Goal: Task Accomplishment & Management: Manage account settings

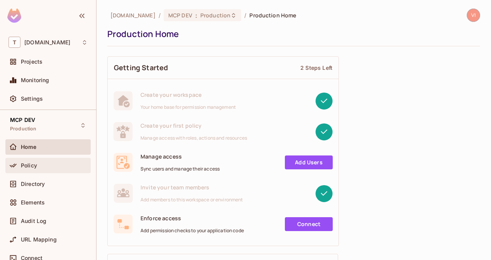
click at [43, 172] on div "Policy" at bounding box center [47, 165] width 85 height 15
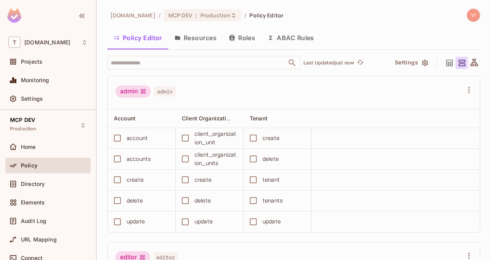
click at [204, 33] on button "Resources" at bounding box center [195, 37] width 54 height 19
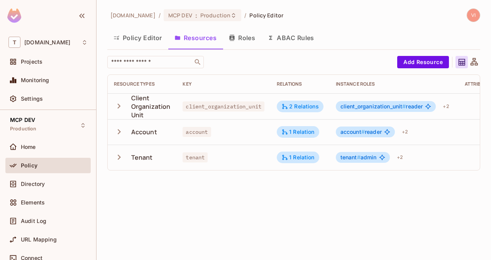
scroll to position [0, 63]
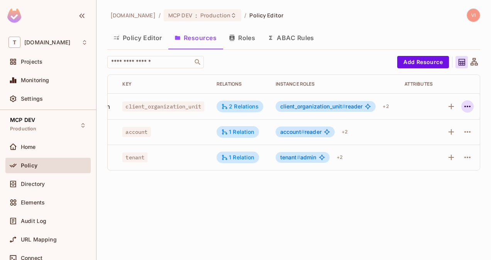
click at [465, 109] on icon "button" at bounding box center [467, 106] width 9 height 9
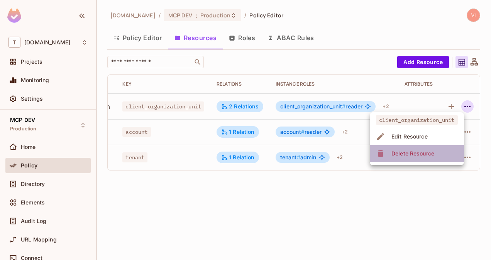
click at [437, 153] on span "Delete Resource" at bounding box center [413, 154] width 48 height 12
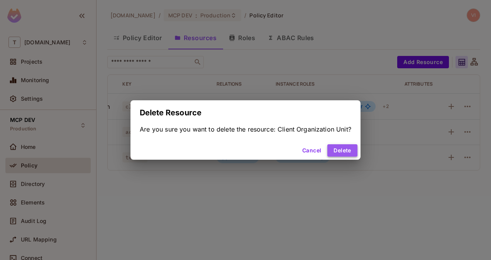
click at [346, 153] on button "Delete" at bounding box center [343, 150] width 30 height 12
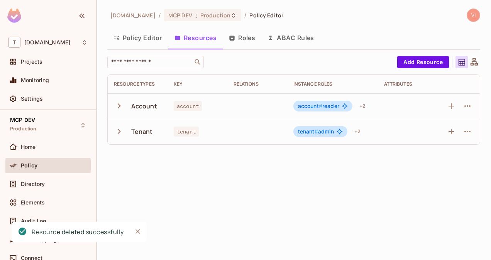
scroll to position [0, 0]
click at [469, 109] on icon "button" at bounding box center [467, 106] width 9 height 9
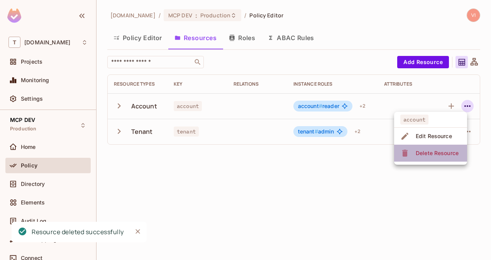
click at [441, 152] on div "Delete Resource" at bounding box center [437, 153] width 43 height 8
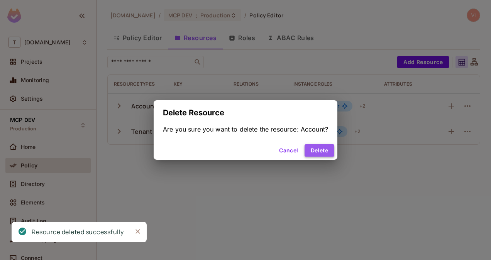
click at [318, 153] on button "Delete" at bounding box center [320, 150] width 30 height 12
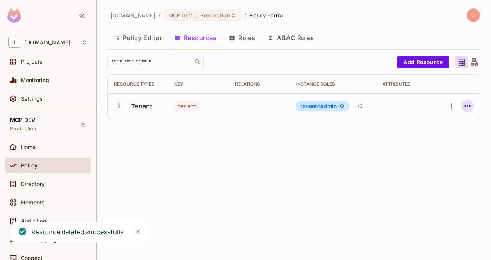
click at [469, 106] on icon "button" at bounding box center [467, 106] width 9 height 9
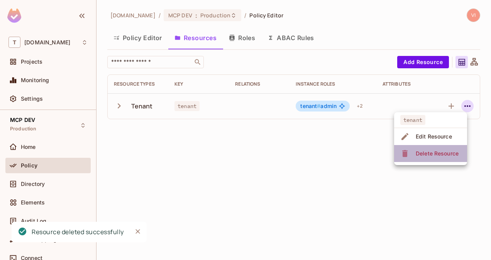
click at [443, 152] on div "Delete Resource" at bounding box center [437, 154] width 43 height 8
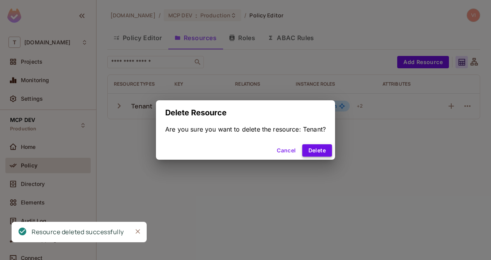
click at [316, 151] on button "Delete" at bounding box center [317, 150] width 30 height 12
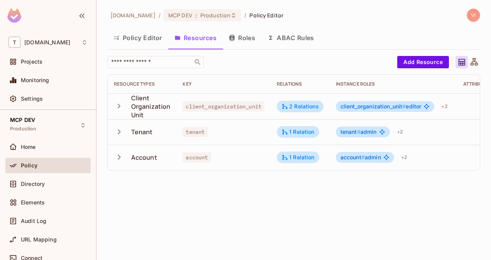
scroll to position [0, 61]
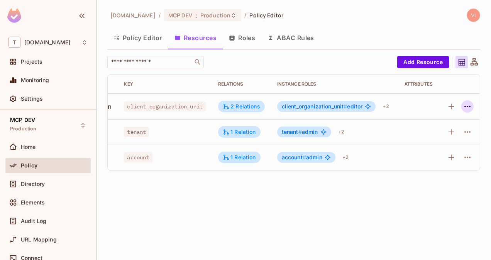
click at [469, 104] on icon "button" at bounding box center [467, 106] width 9 height 9
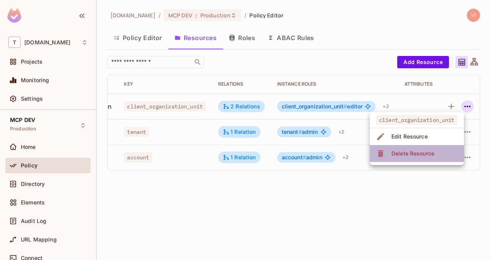
click at [432, 153] on div "Delete Resource" at bounding box center [413, 154] width 43 height 8
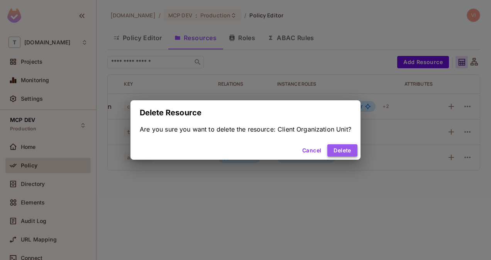
click at [342, 148] on button "Delete" at bounding box center [343, 150] width 30 height 12
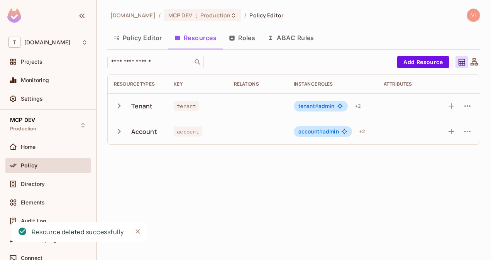
scroll to position [0, 0]
click at [470, 113] on td at bounding box center [459, 105] width 42 height 25
click at [468, 107] on icon "button" at bounding box center [467, 106] width 9 height 9
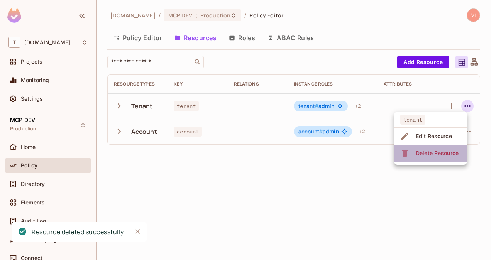
click at [433, 155] on div "Delete Resource" at bounding box center [437, 153] width 43 height 8
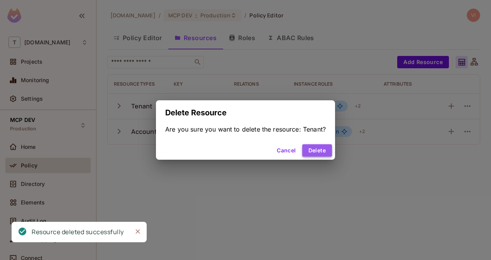
click at [317, 148] on button "Delete" at bounding box center [317, 150] width 30 height 12
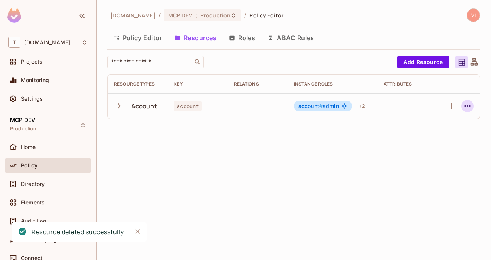
click at [470, 107] on icon "button" at bounding box center [467, 106] width 9 height 9
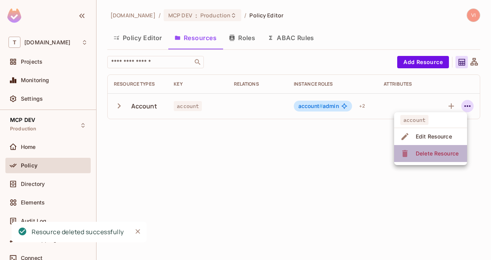
click at [440, 152] on div "Delete Resource" at bounding box center [437, 154] width 43 height 8
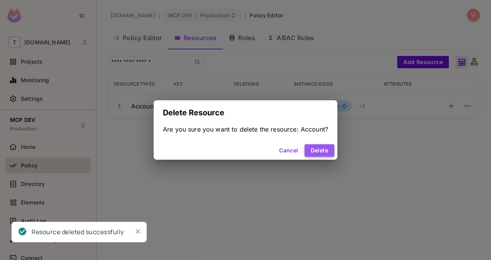
click at [320, 148] on button "Delete" at bounding box center [320, 150] width 30 height 12
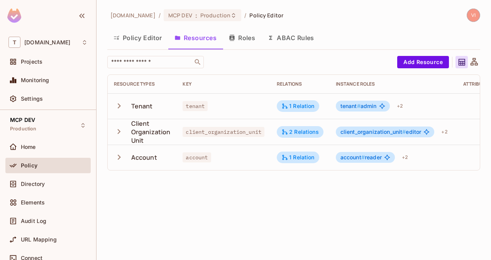
scroll to position [0, 61]
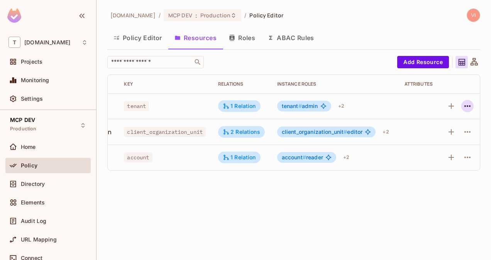
click at [470, 106] on icon "button" at bounding box center [468, 106] width 6 height 2
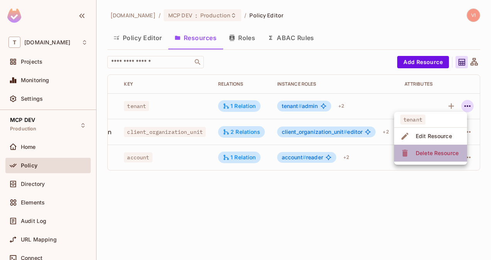
click at [439, 153] on div "Delete Resource" at bounding box center [437, 153] width 43 height 8
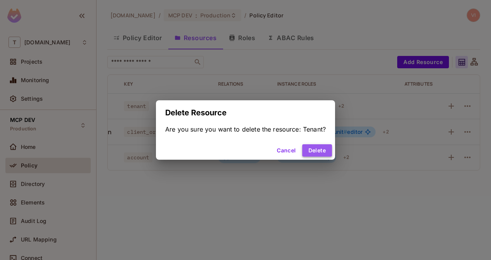
click at [323, 148] on button "Delete" at bounding box center [317, 150] width 30 height 12
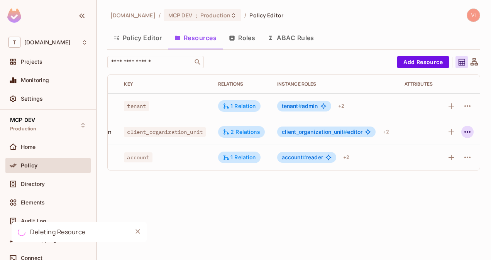
click at [470, 132] on icon "button" at bounding box center [467, 131] width 9 height 9
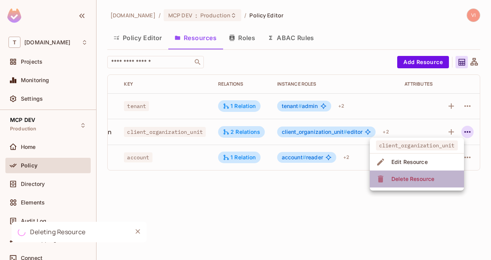
click at [439, 175] on li "Delete Resource" at bounding box center [417, 179] width 94 height 17
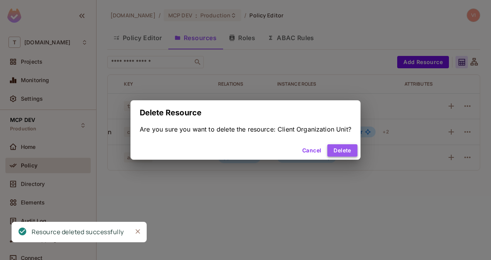
click at [350, 146] on button "Delete" at bounding box center [343, 150] width 30 height 12
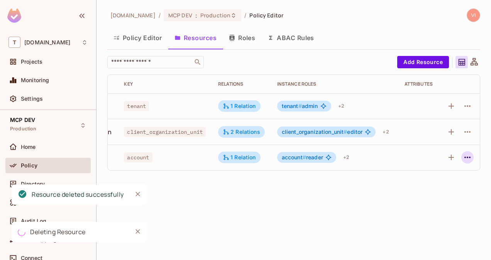
scroll to position [0, 57]
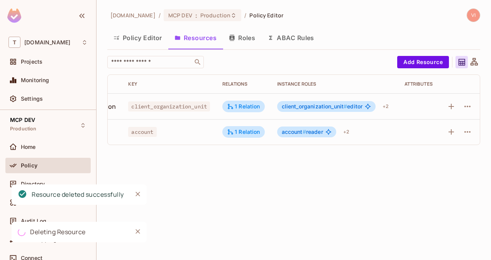
click at [467, 158] on div "t-mobile.com / MCP DEV : Production / Policy Editor Policy Editor Resources Rol…" at bounding box center [294, 130] width 395 height 260
click at [467, 135] on icon "button" at bounding box center [467, 131] width 9 height 9
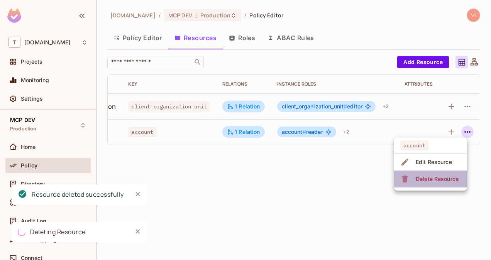
click at [445, 176] on div "Delete Resource" at bounding box center [437, 179] width 43 height 8
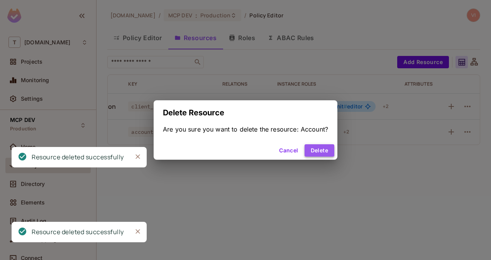
click at [324, 150] on button "Delete" at bounding box center [320, 150] width 30 height 12
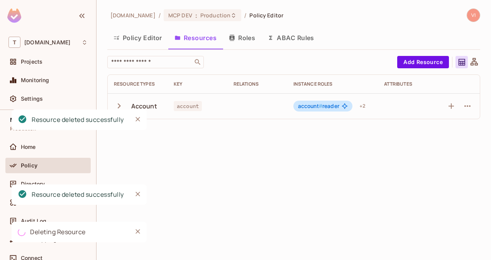
scroll to position [0, 0]
